Goal: Task Accomplishment & Management: Manage account settings

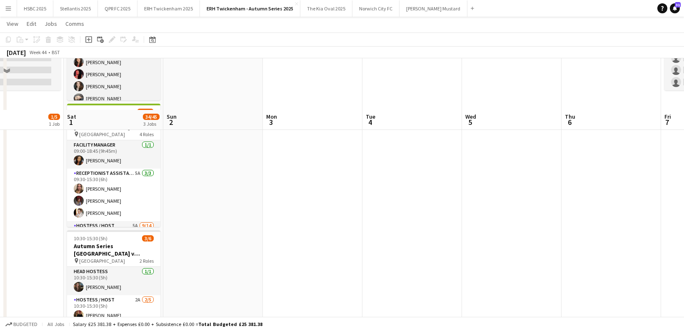
scroll to position [5, 0]
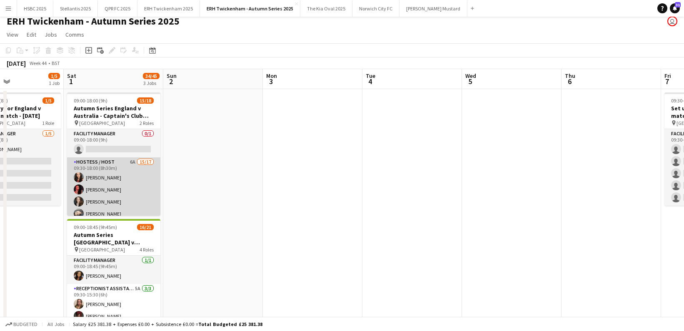
click at [135, 172] on app-card-role "Hostess / Host 6A 15/17 09:30-18:00 (8h30m) [PERSON_NAME] [PERSON_NAME] [PERSON…" at bounding box center [113, 268] width 93 height 222
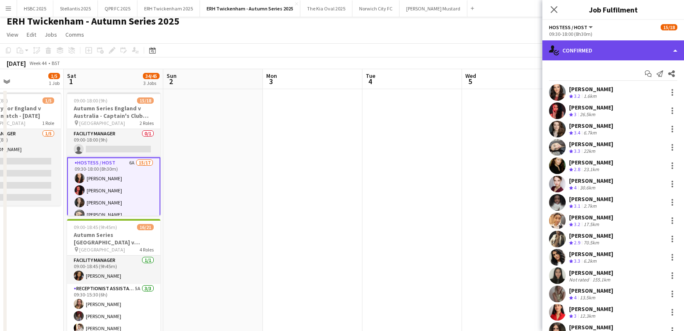
click at [623, 55] on div "single-neutral-actions-check-2 Confirmed" at bounding box center [613, 50] width 142 height 20
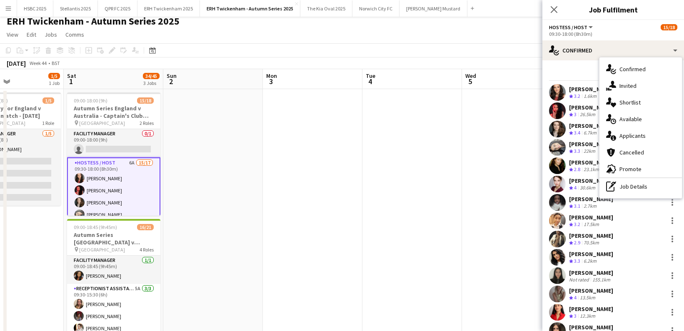
click at [641, 131] on div "single-neutral-actions-information Applicants" at bounding box center [640, 135] width 82 height 17
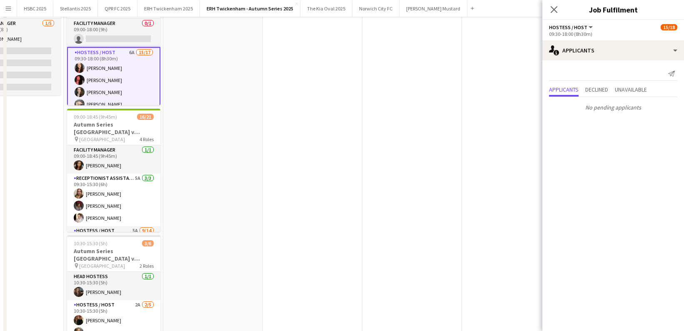
scroll to position [173, 0]
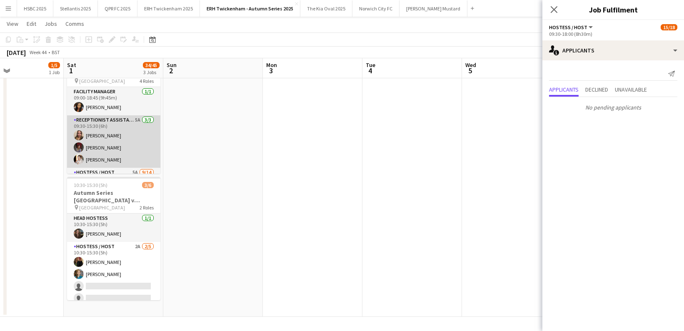
click at [153, 136] on app-card-role "Receptionist Assistant 5A [DATE] 09:30-15:30 (6h) [PERSON_NAME] [PERSON_NAME] […" at bounding box center [113, 141] width 93 height 52
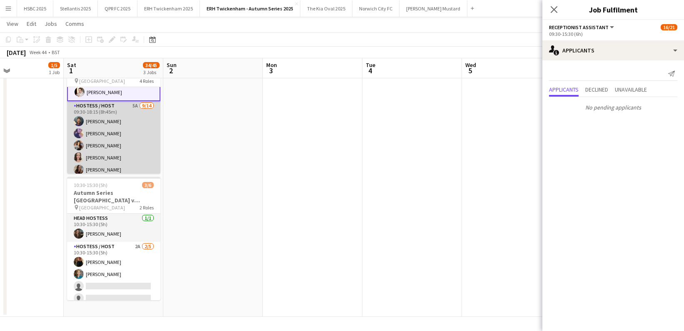
click at [129, 143] on app-card-role "Hostess / Host 5A [DATE] 09:30-18:15 (8h45m) [PERSON_NAME] [PERSON_NAME] [PERSO…" at bounding box center [113, 193] width 93 height 185
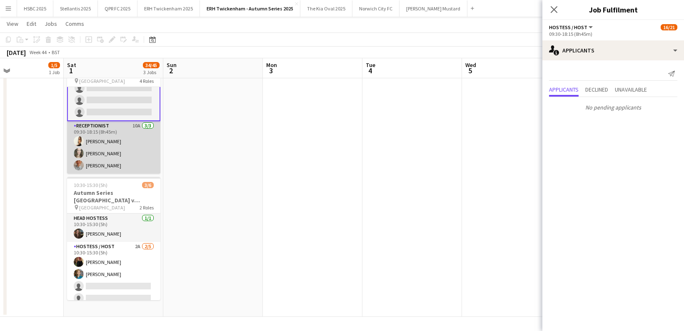
click at [130, 142] on app-card-role "Receptionist 10A [DATE] 09:30-18:15 (8h45m) [PERSON_NAME] [PERSON_NAME] [PERSON…" at bounding box center [113, 147] width 93 height 52
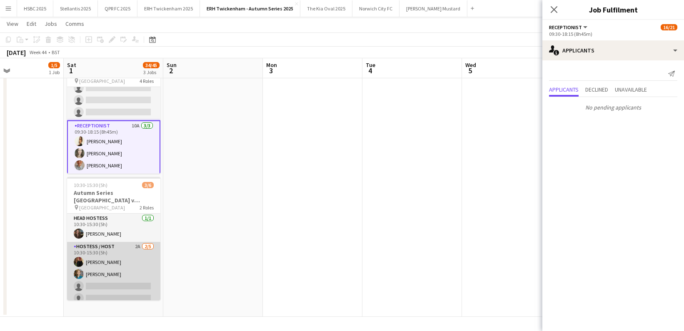
click at [121, 243] on app-card-role "Hostess / Host 2A [DATE] 10:30-15:30 (5h) [PERSON_NAME] [PERSON_NAME] single-ne…" at bounding box center [113, 280] width 93 height 77
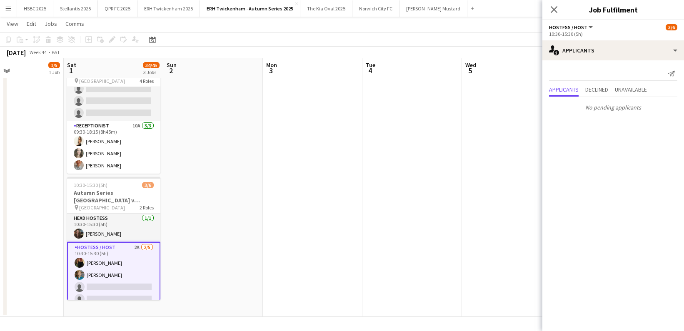
click at [234, 160] on app-date-cell at bounding box center [213, 118] width 100 height 396
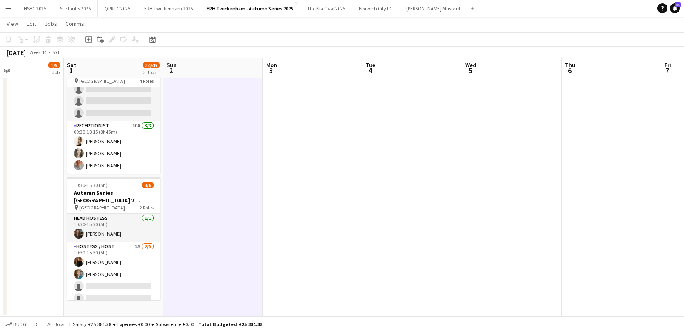
scroll to position [0, 0]
